Goal: Transaction & Acquisition: Purchase product/service

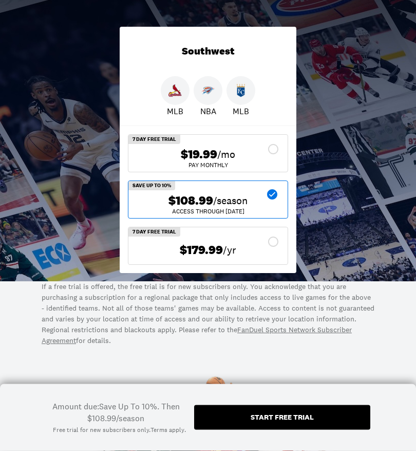
scroll to position [185, 0]
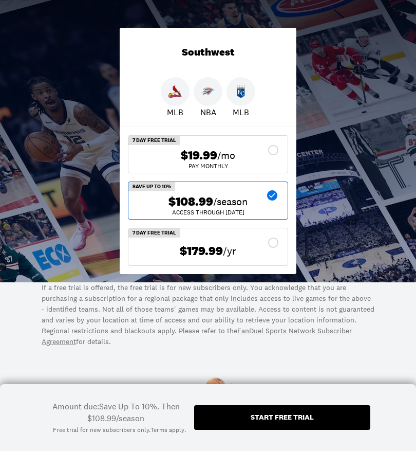
click at [248, 208] on div "$108.99 /season" at bounding box center [208, 201] width 143 height 15
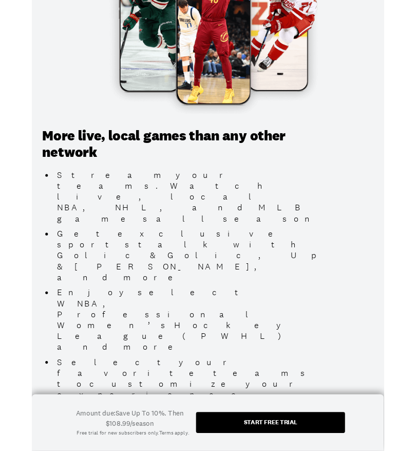
scroll to position [642, 0]
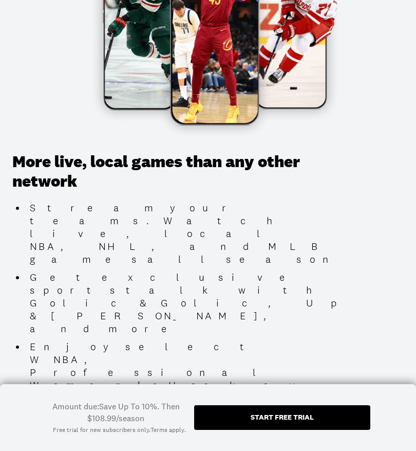
click at [311, 420] on div "Start free trial" at bounding box center [282, 416] width 63 height 7
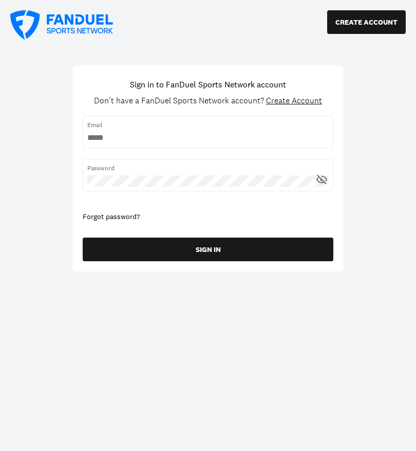
click at [153, 139] on input "username" at bounding box center [208, 137] width 242 height 11
type input "**********"
click at [228, 249] on button "SIGN IN" at bounding box center [208, 249] width 251 height 24
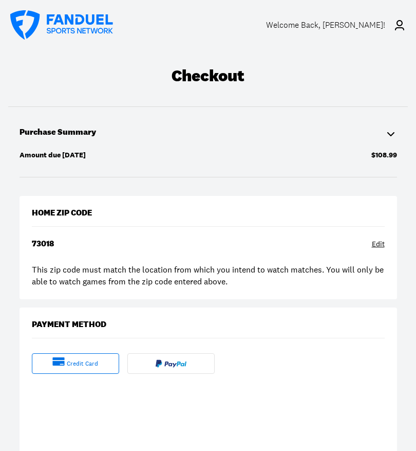
click at [88, 364] on div "credit card" at bounding box center [82, 363] width 31 height 9
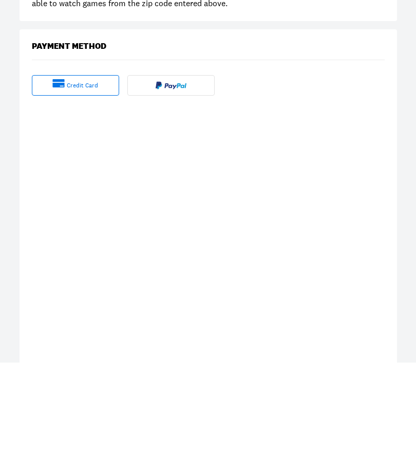
scroll to position [278, 0]
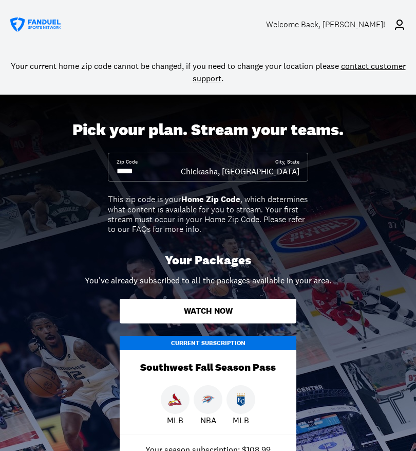
click at [169, 177] on div "Zip Code City, [GEOGRAPHIC_DATA], [GEOGRAPHIC_DATA]" at bounding box center [208, 167] width 200 height 29
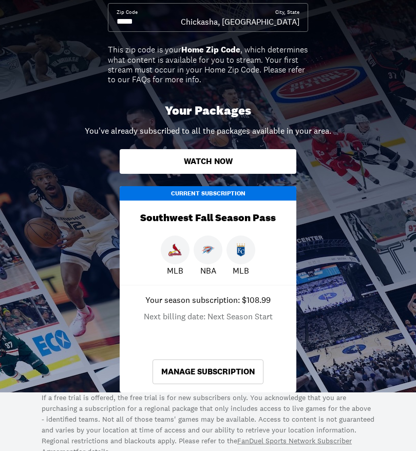
scroll to position [149, 0]
click at [267, 167] on button "Watch Now" at bounding box center [208, 162] width 177 height 25
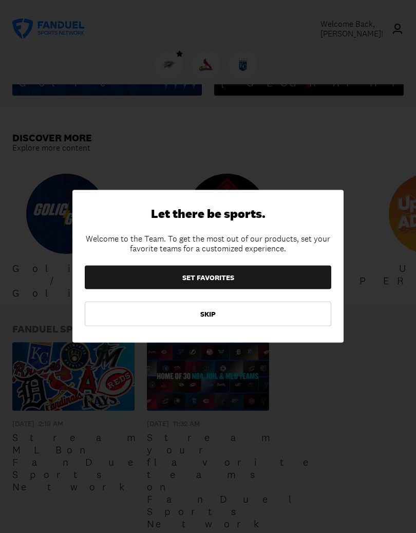
scroll to position [715, 0]
click at [223, 314] on button "SKIP" at bounding box center [208, 314] width 247 height 25
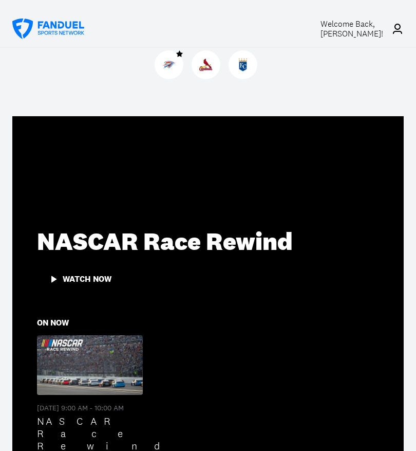
scroll to position [0, 0]
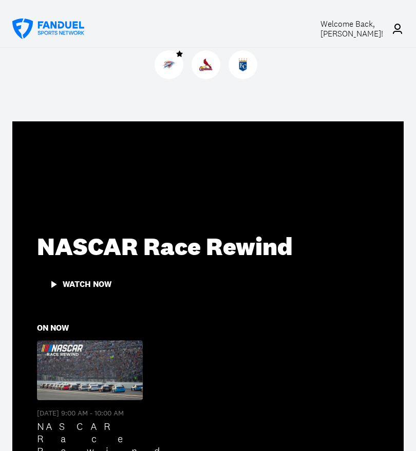
click at [211, 69] on img at bounding box center [205, 64] width 13 height 13
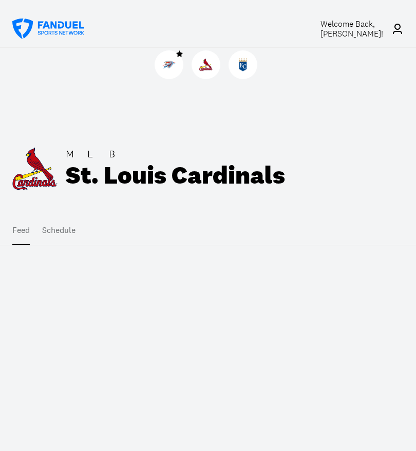
click at [244, 70] on img at bounding box center [242, 64] width 13 height 13
